Goal: Use online tool/utility: Use online tool/utility

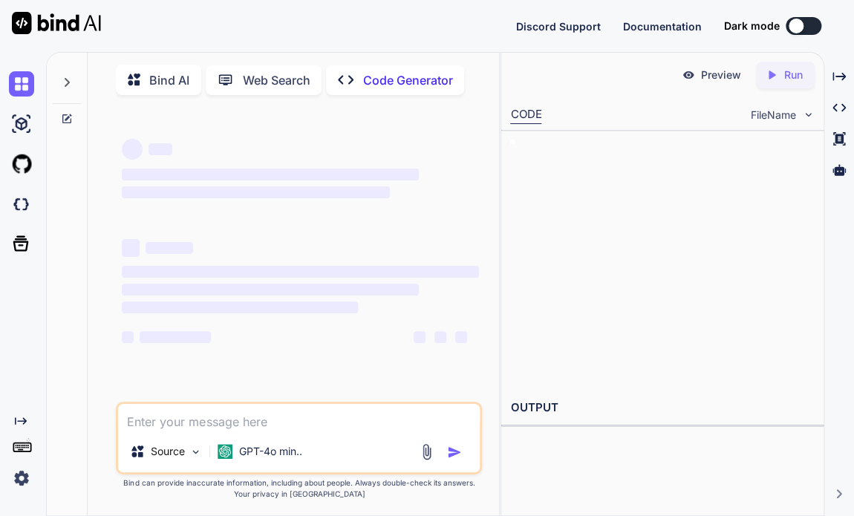
type textarea "x"
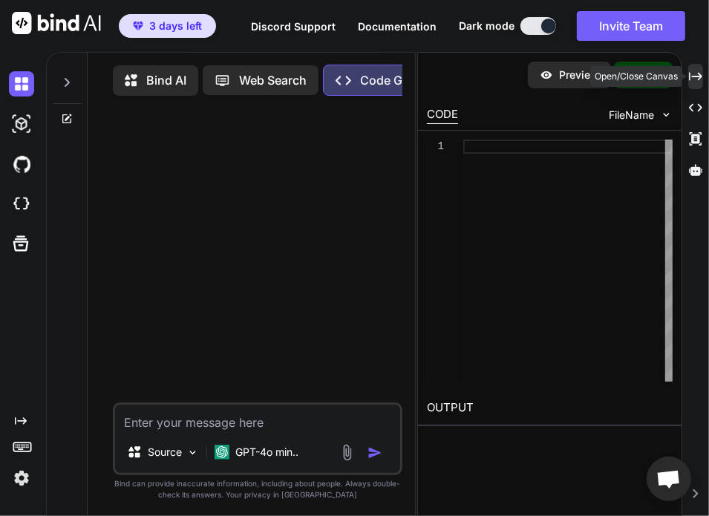
click at [691, 78] on icon "Created with Pixso." at bounding box center [695, 76] width 13 height 13
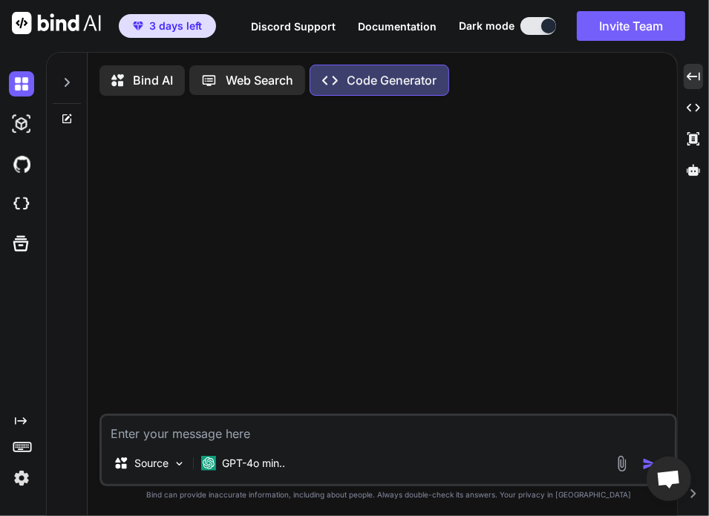
click at [29, 475] on img at bounding box center [21, 478] width 25 height 25
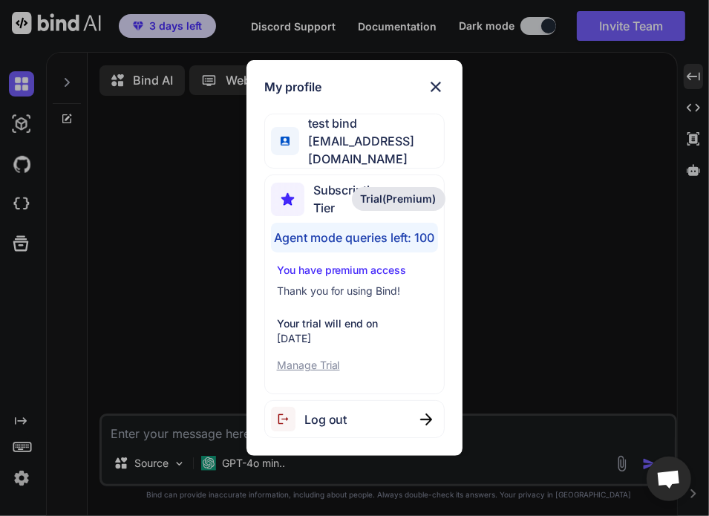
click at [301, 425] on div "Log out" at bounding box center [354, 419] width 181 height 38
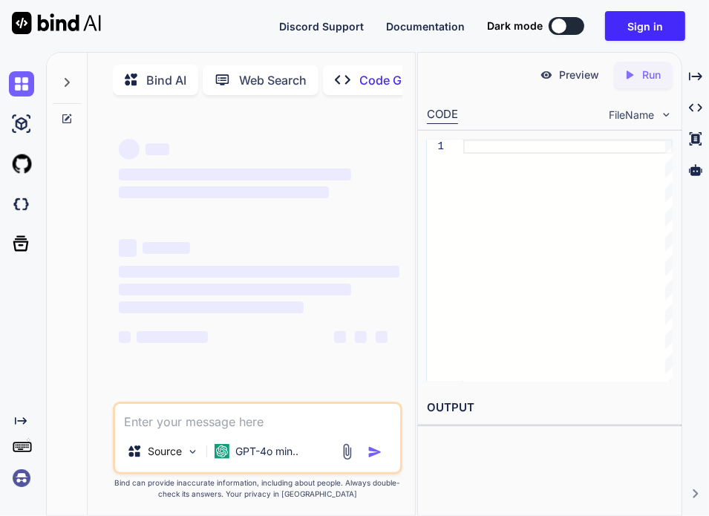
type textarea "x"
